Goal: Information Seeking & Learning: Learn about a topic

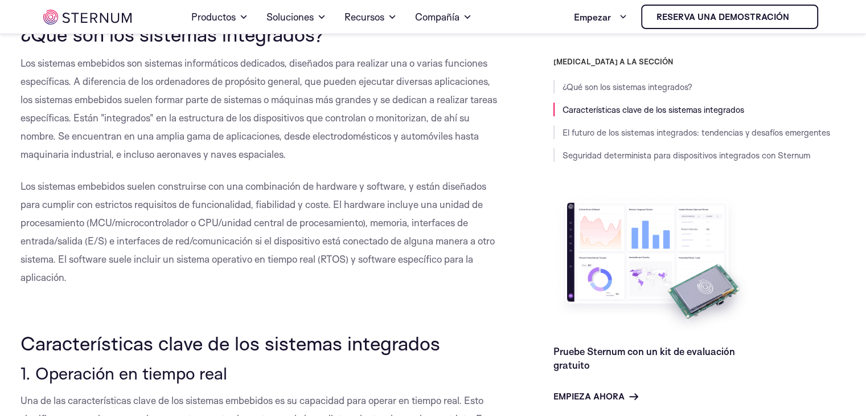
scroll to position [523, 0]
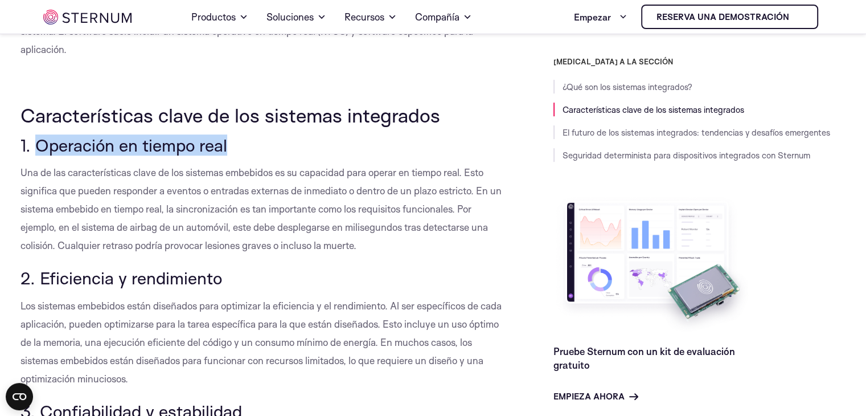
drag, startPoint x: 34, startPoint y: 142, endPoint x: 232, endPoint y: 150, distance: 198.3
click at [232, 150] on h3 "1. Operación en tiempo real" at bounding box center [262, 145] width 482 height 19
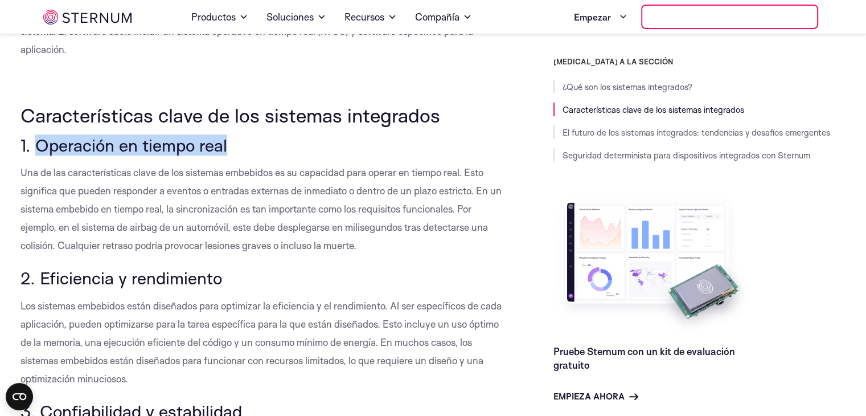
copy font "Operación en tiempo real"
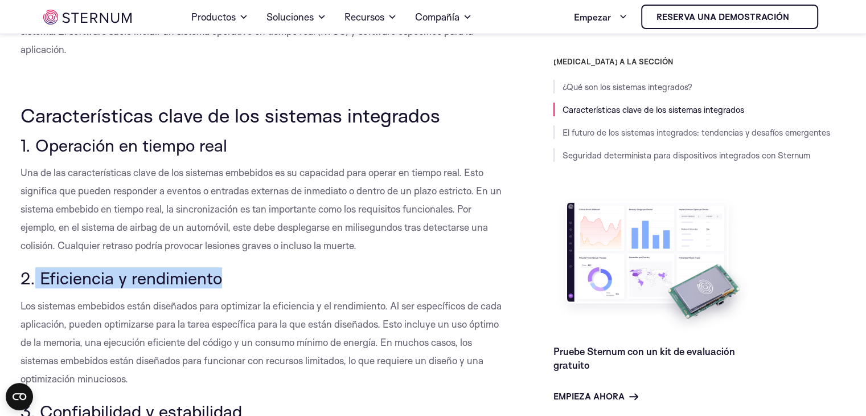
drag, startPoint x: 35, startPoint y: 281, endPoint x: 251, endPoint y: 282, distance: 215.9
click at [251, 282] on h3 "2. Eficiencia y rendimiento" at bounding box center [262, 277] width 482 height 19
copy font "Eficiencia y rendimiento"
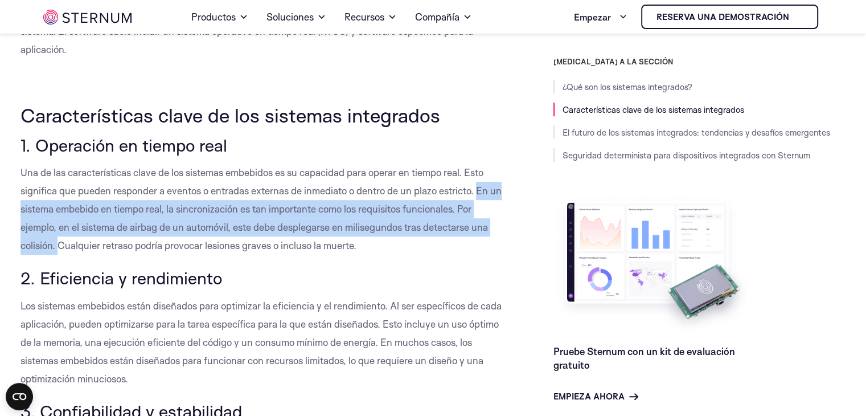
drag, startPoint x: 481, startPoint y: 190, endPoint x: 57, endPoint y: 243, distance: 427.0
click at [57, 243] on font "Una de las características clave de los sistemas embebidos es su capacidad para…" at bounding box center [261, 208] width 481 height 85
copy font "En un sistema embebido en tiempo real, la sincronización es tan importante como…"
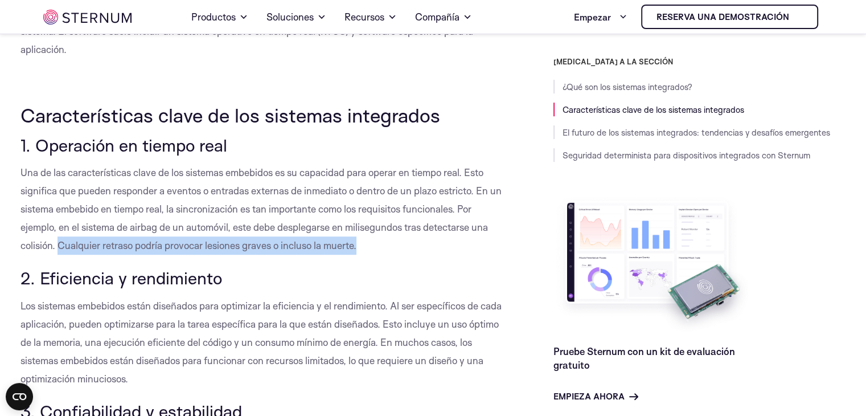
drag, startPoint x: 60, startPoint y: 245, endPoint x: 368, endPoint y: 251, distance: 308.2
click at [368, 251] on p "Una de las características clave de los sistemas embebidos es su capacidad para…" at bounding box center [262, 208] width 482 height 91
copy font "Cualquier retraso podría provocar lesiones graves o incluso la muerte."
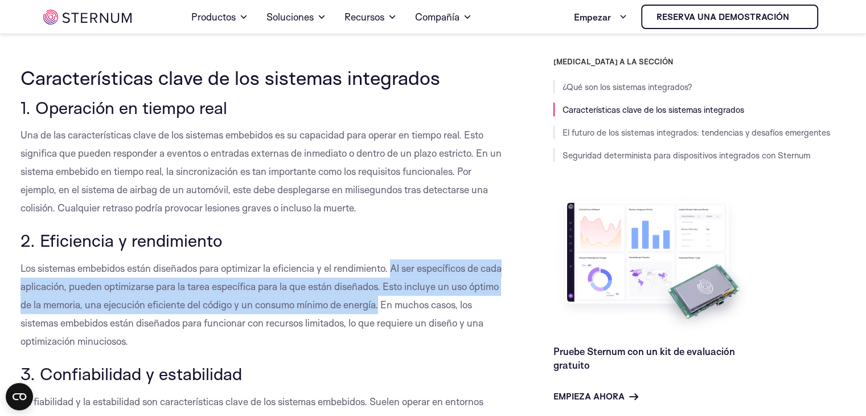
drag, startPoint x: 394, startPoint y: 268, endPoint x: 413, endPoint y: 310, distance: 45.6
click at [413, 310] on p "Los sistemas embebidos están diseñados para optimizar la eficiencia y el rendim…" at bounding box center [262, 304] width 482 height 91
copy font "Al ser específicos de cada aplicación, pueden optimizarse para la tarea específ…"
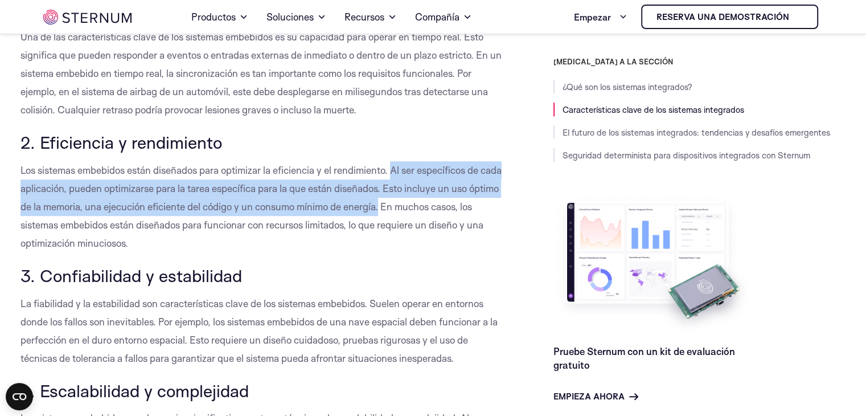
scroll to position [674, 0]
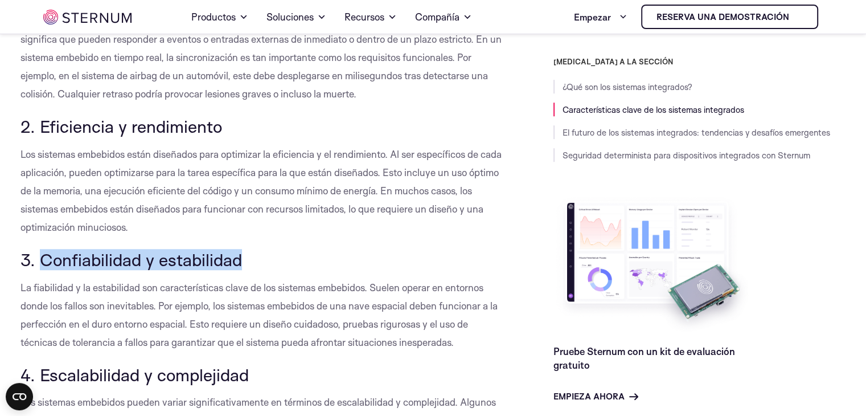
drag, startPoint x: 42, startPoint y: 255, endPoint x: 264, endPoint y: 244, distance: 221.8
copy font "Confiabilidad y estabilidad"
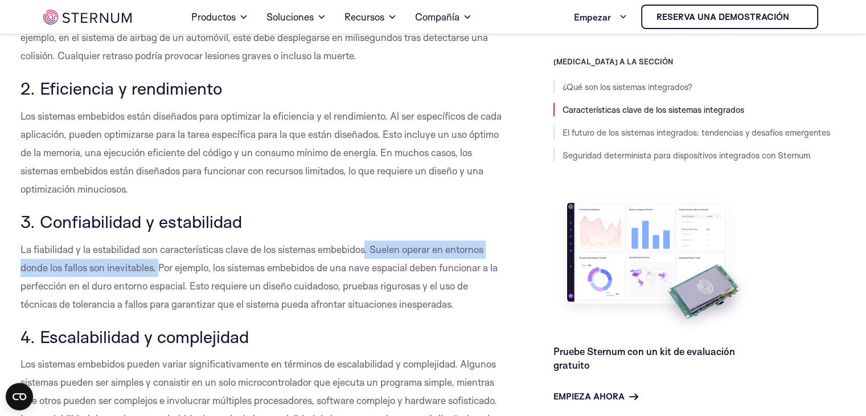
drag, startPoint x: 369, startPoint y: 247, endPoint x: 159, endPoint y: 264, distance: 210.3
click at [159, 264] on font "La fiabilidad y la estabilidad son características clave de los sistemas embebi…" at bounding box center [259, 276] width 477 height 67
copy font ". Suelen operar en entornos donde los fallos son inevitables."
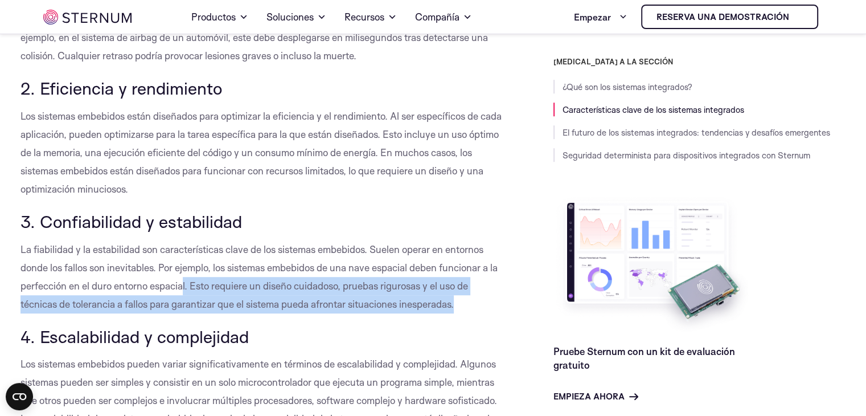
drag, startPoint x: 193, startPoint y: 282, endPoint x: 488, endPoint y: 309, distance: 296.3
click at [488, 309] on p "La fiabilidad y la estabilidad son características clave de los sistemas embebi…" at bounding box center [262, 276] width 482 height 73
copy font "l. Esto requiere un diseño cuidadoso, pruebas rigurosas y el uso de técnicas de…"
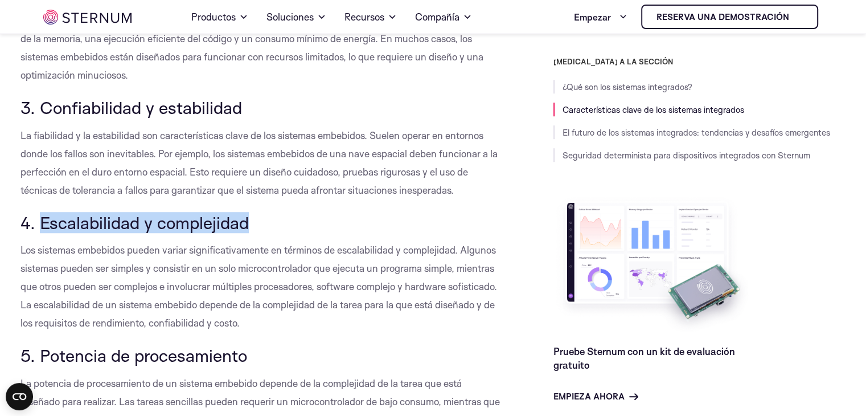
drag, startPoint x: 75, startPoint y: 223, endPoint x: 255, endPoint y: 214, distance: 179.6
click at [255, 214] on h3 "4. Escalabilidad y complejidad" at bounding box center [262, 222] width 482 height 19
copy font "Escalabilidad y complejidad"
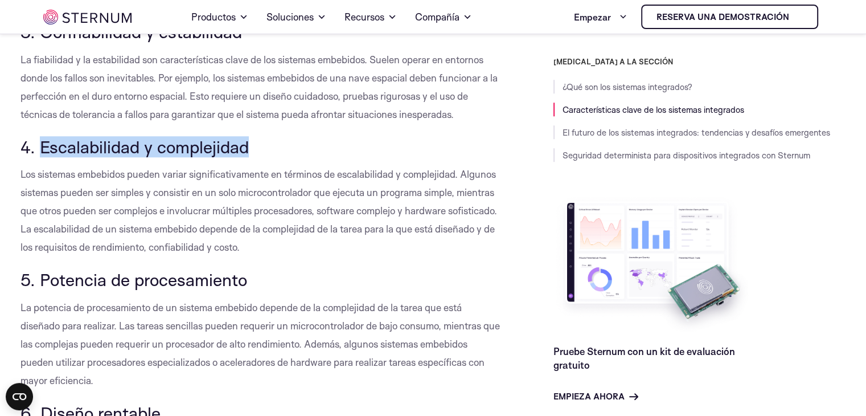
scroll to position [902, 0]
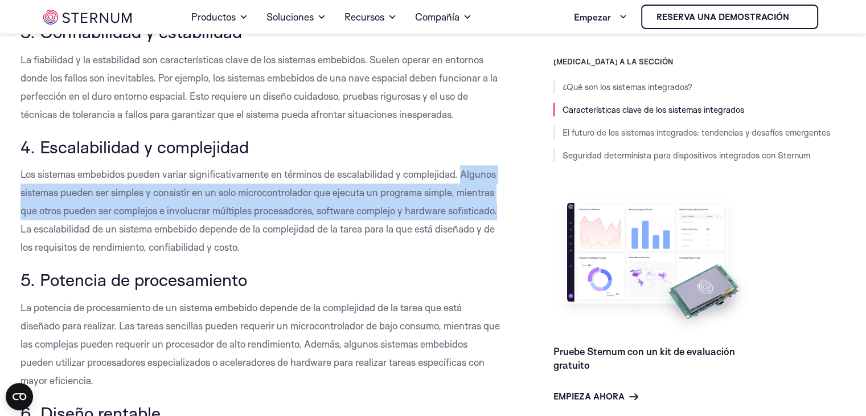
drag, startPoint x: 462, startPoint y: 175, endPoint x: 500, endPoint y: 211, distance: 52.0
click at [497, 211] on font "Los sistemas embebidos pueden variar significativamente en términos de escalabi…" at bounding box center [259, 210] width 477 height 85
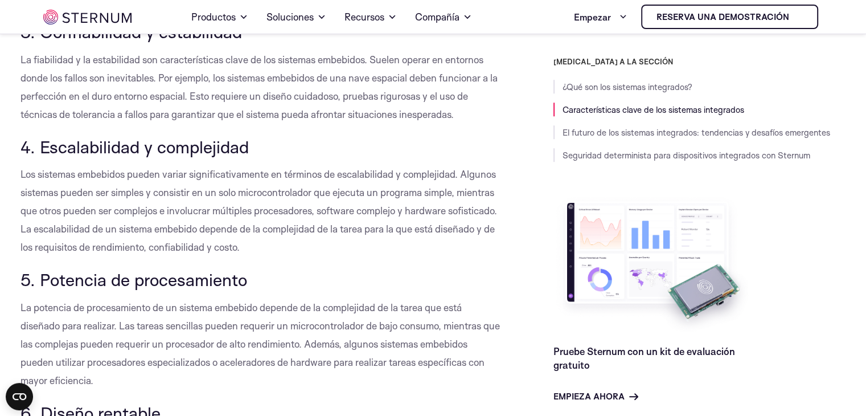
click at [138, 234] on font "Los sistemas embebidos pueden variar significativamente en términos de escalabi…" at bounding box center [259, 210] width 477 height 85
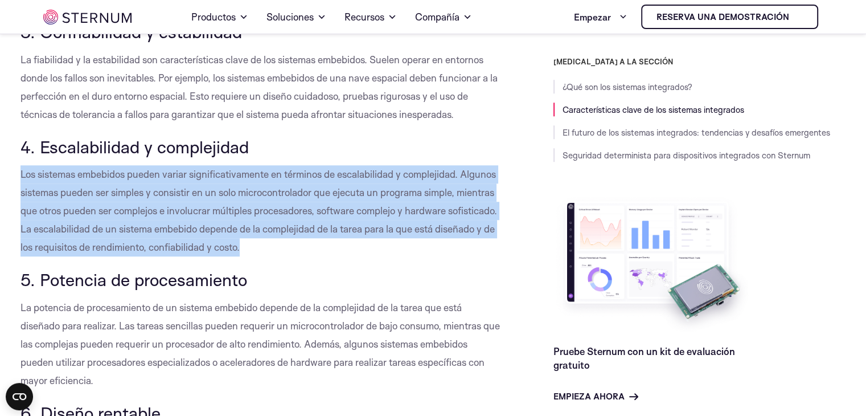
click at [138, 234] on font "Los sistemas embebidos pueden variar significativamente en términos de escalabi…" at bounding box center [259, 210] width 477 height 85
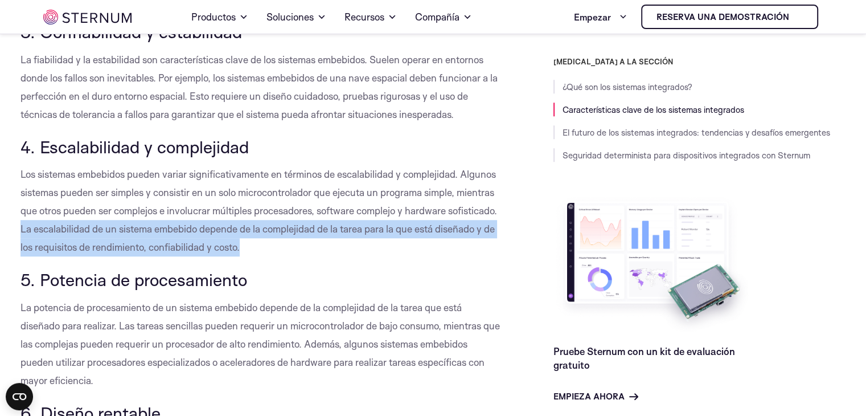
drag, startPoint x: 22, startPoint y: 227, endPoint x: 255, endPoint y: 243, distance: 234.0
click at [255, 243] on p "Los sistemas embebidos pueden variar significativamente en términos de escalabi…" at bounding box center [262, 210] width 482 height 91
copy font "La escalabilidad de un sistema embebido depende de la complejidad de la tarea p…"
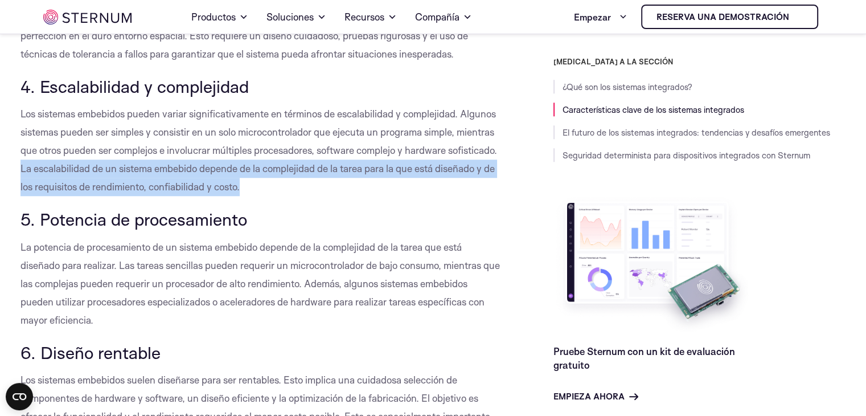
scroll to position [1016, 0]
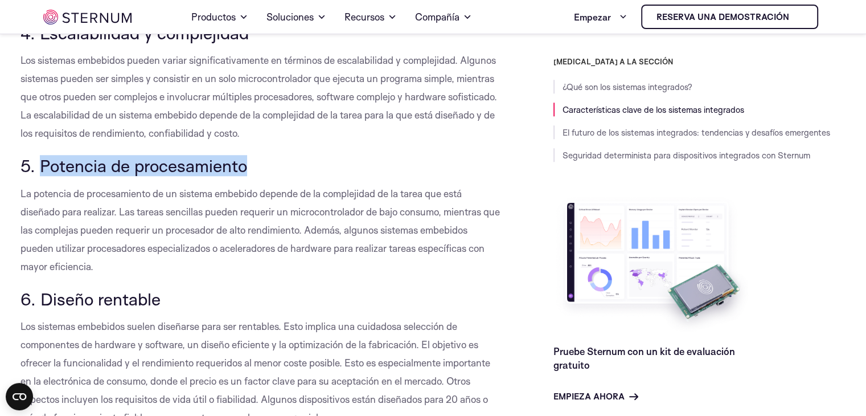
drag, startPoint x: 38, startPoint y: 166, endPoint x: 310, endPoint y: 148, distance: 272.8
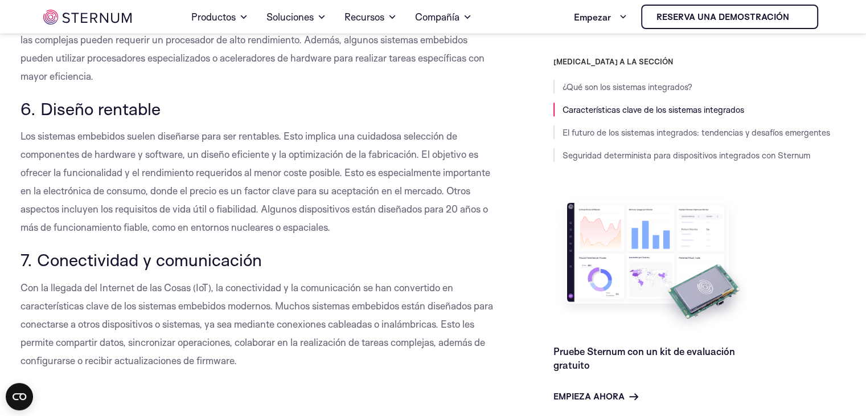
scroll to position [1054, 0]
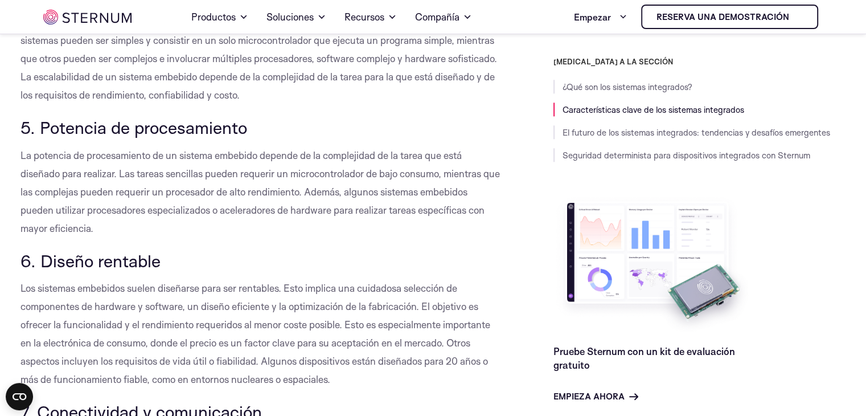
click at [83, 172] on font "La potencia de procesamiento de un sistema embebido depende de la complejidad d…" at bounding box center [261, 191] width 480 height 85
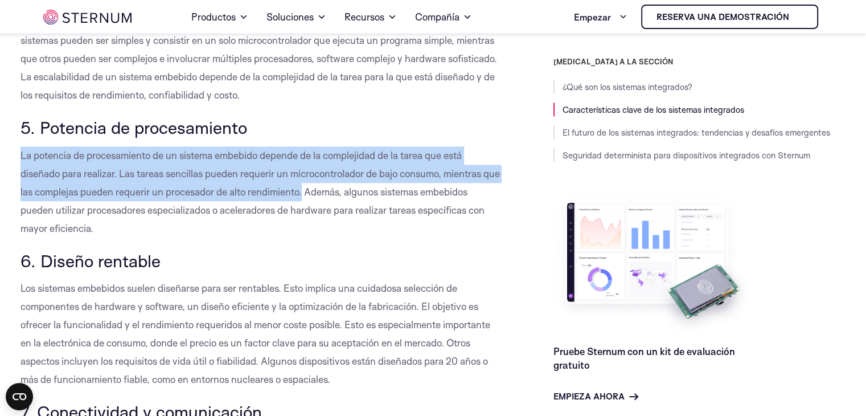
drag, startPoint x: 23, startPoint y: 155, endPoint x: 304, endPoint y: 185, distance: 282.3
click at [304, 185] on font "La potencia de procesamiento de un sistema embebido depende de la complejidad d…" at bounding box center [261, 191] width 480 height 85
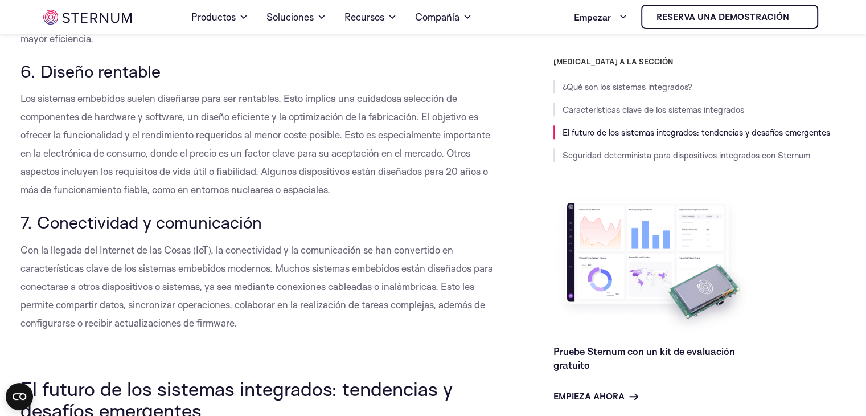
scroll to position [1244, 0]
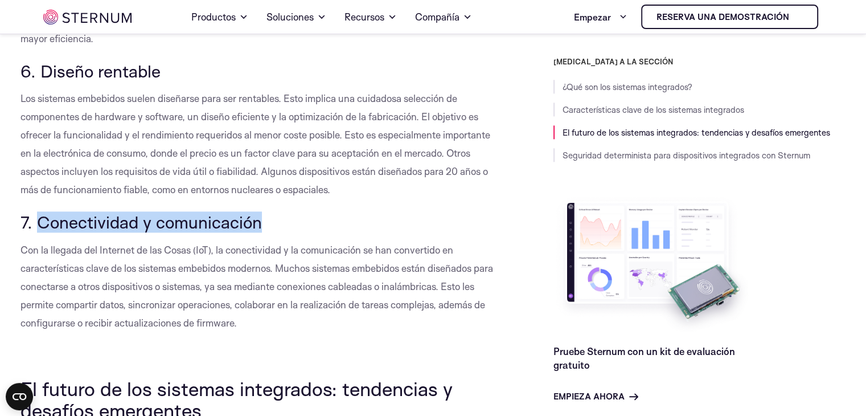
drag, startPoint x: 36, startPoint y: 222, endPoint x: 289, endPoint y: 221, distance: 252.3
click at [289, 221] on h3 "7. Conectividad y comunicación" at bounding box center [262, 221] width 482 height 19
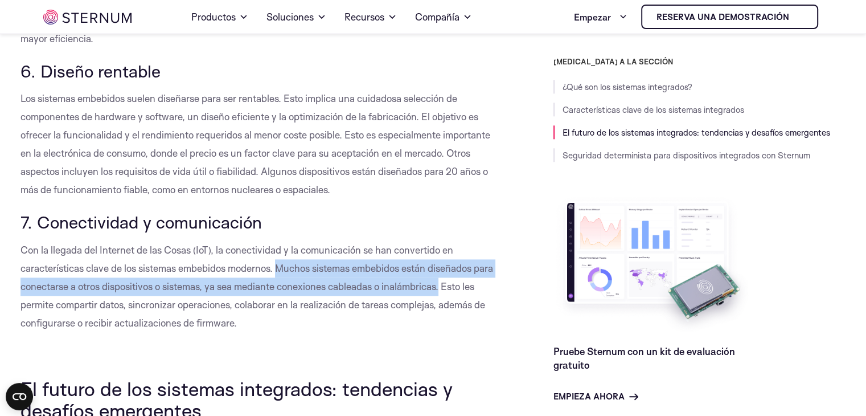
drag, startPoint x: 280, startPoint y: 266, endPoint x: 444, endPoint y: 287, distance: 165.4
click at [444, 287] on font "Con la llegada del Internet de las Cosas (IoT), la conectividad y la comunicaci…" at bounding box center [257, 286] width 473 height 85
